Goal: Transaction & Acquisition: Purchase product/service

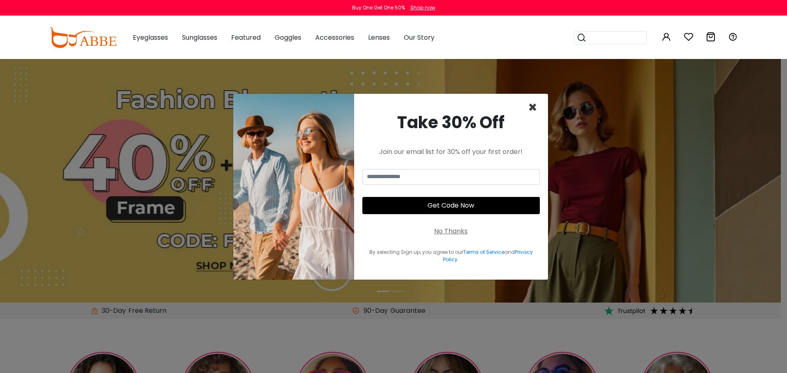
click at [534, 108] on span "×" at bounding box center [532, 107] width 9 height 21
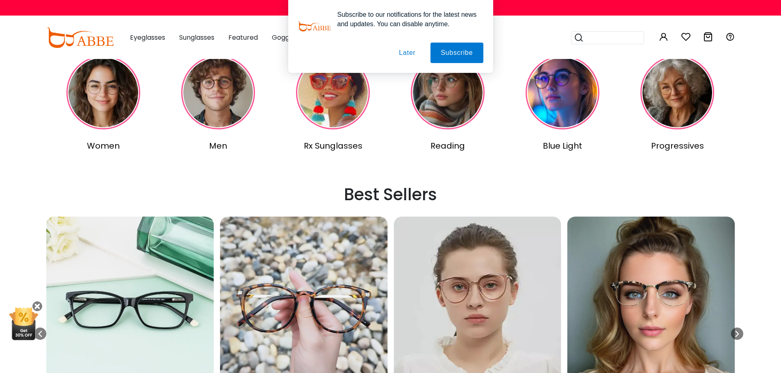
scroll to position [302, 0]
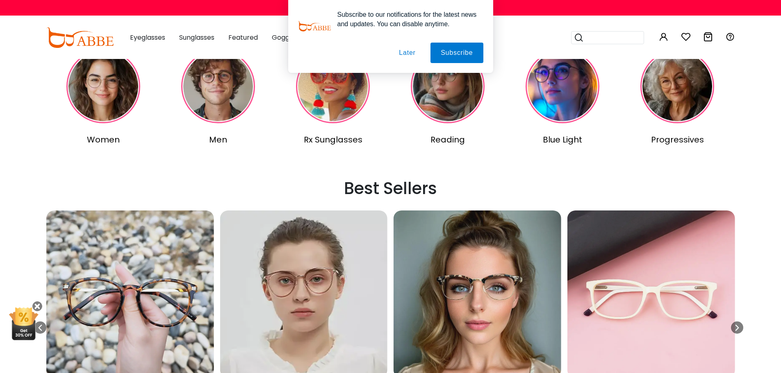
click at [504, 272] on img "10 / 20" at bounding box center [477, 295] width 168 height 168
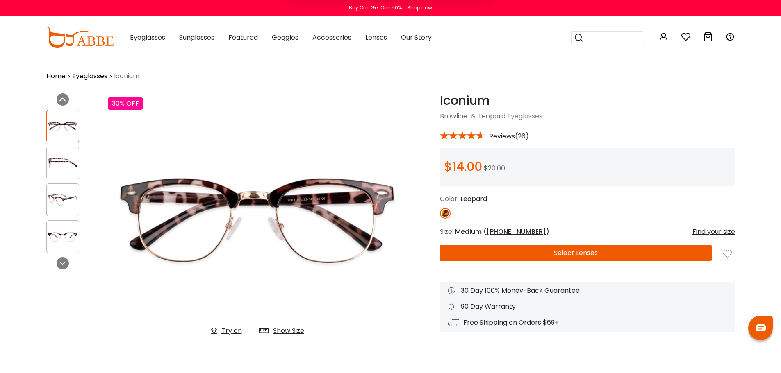
click at [195, 38] on div "Subscribe to our notifications for the latest news and updates. You can disable…" at bounding box center [390, 36] width 781 height 73
click at [0, 0] on button "Later" at bounding box center [0, 0] width 0 height 0
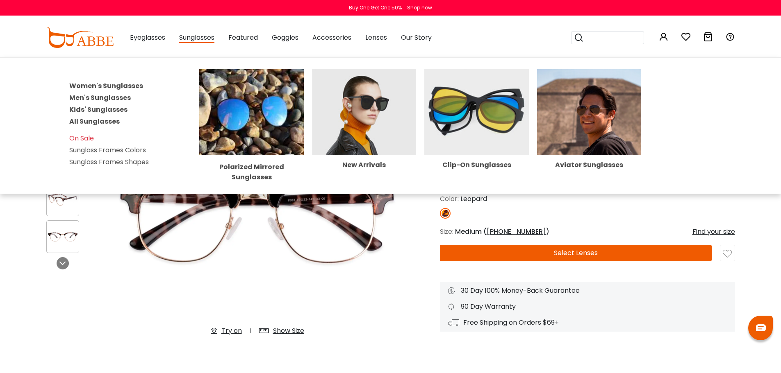
click at [195, 39] on span "Sunglasses" at bounding box center [196, 38] width 35 height 10
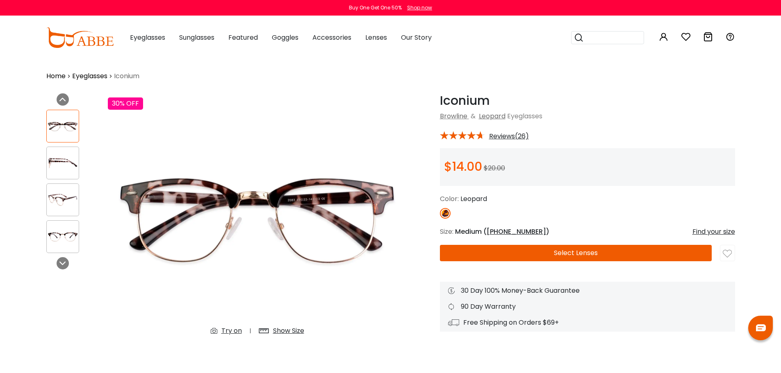
click at [195, 39] on span "Sunglasses" at bounding box center [196, 37] width 35 height 9
